Goal: Task Accomplishment & Management: Manage account settings

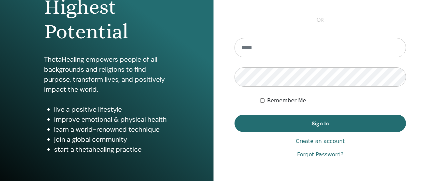
scroll to position [139, 0]
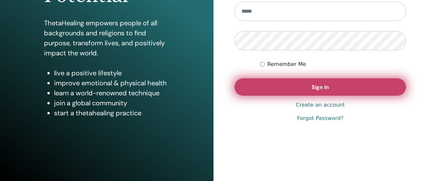
type input "**********"
click at [305, 79] on button "Sign In" at bounding box center [319, 86] width 171 height 17
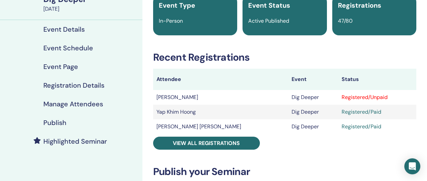
scroll to position [98, 0]
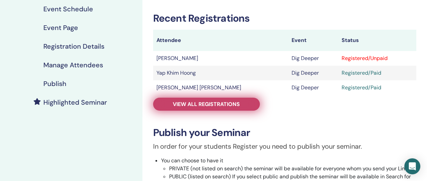
click at [213, 105] on span "View all registrations" at bounding box center [206, 104] width 67 height 7
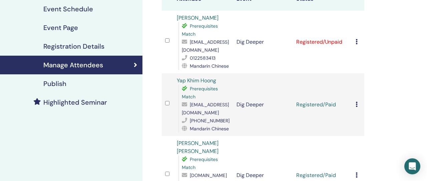
click at [357, 39] on icon at bounding box center [357, 41] width 2 height 5
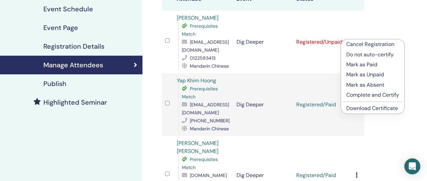
click at [357, 65] on p "Mark as Paid" at bounding box center [372, 65] width 53 height 8
